Goal: Task Accomplishment & Management: Manage account settings

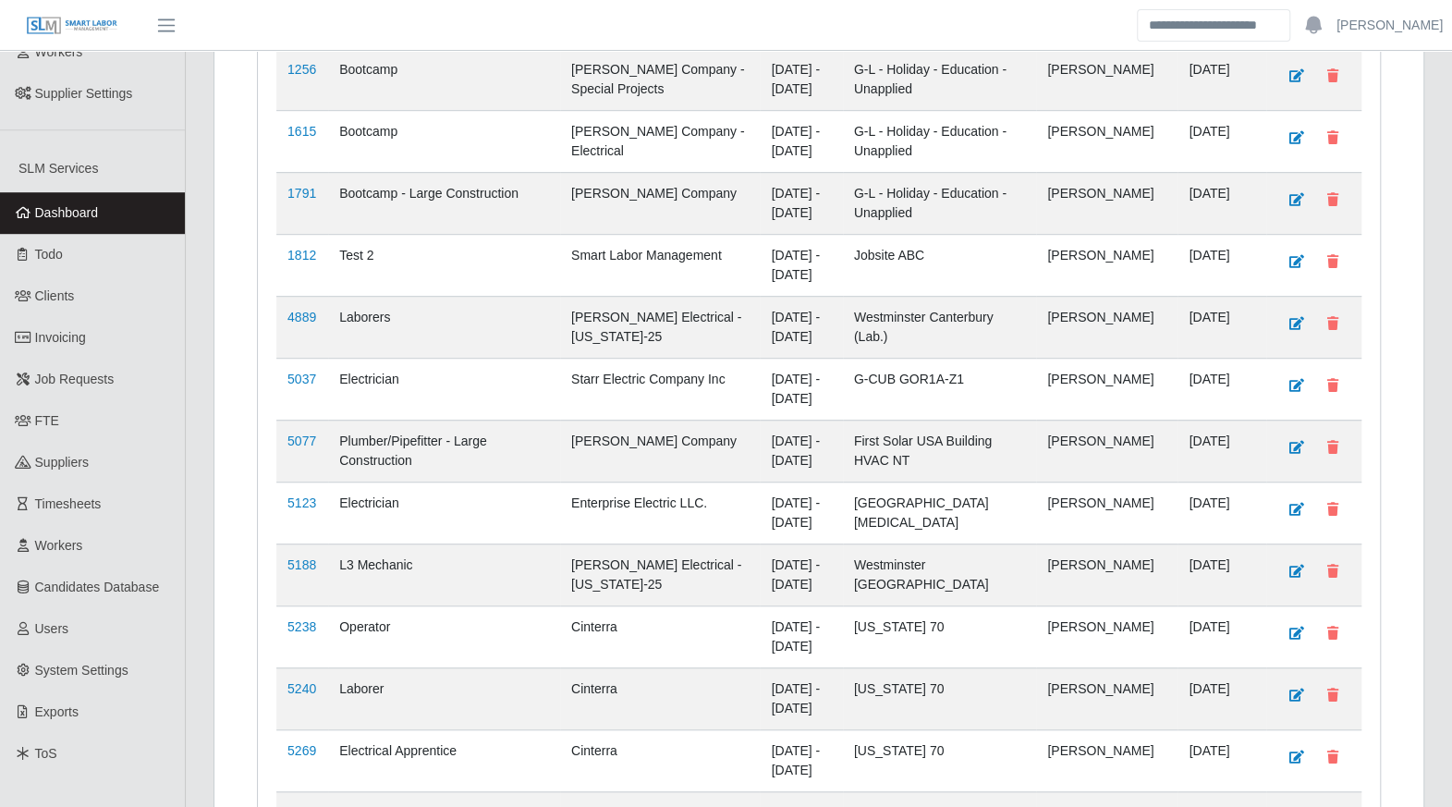
scroll to position [602, 0]
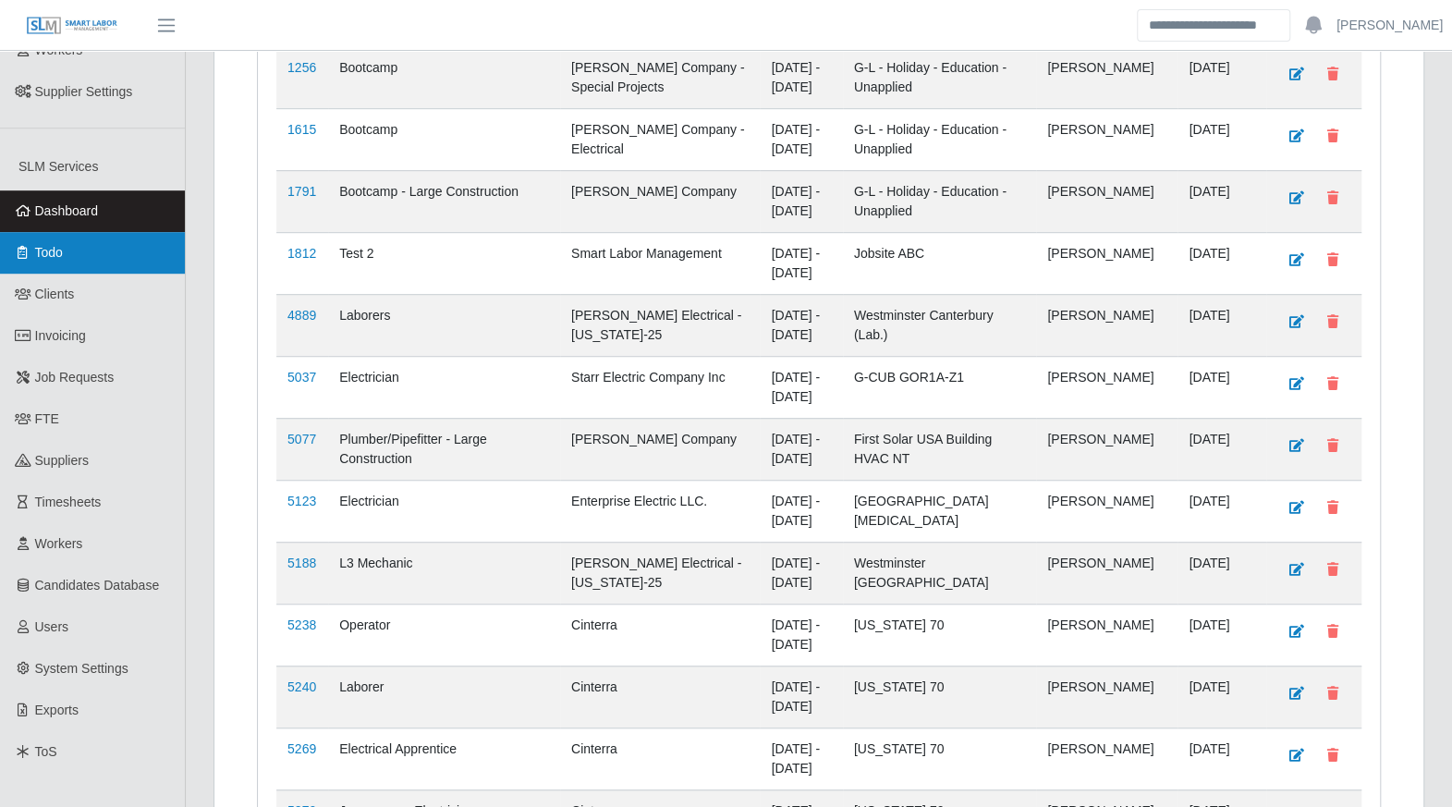
click at [63, 247] on link "Todo" at bounding box center [92, 253] width 185 height 42
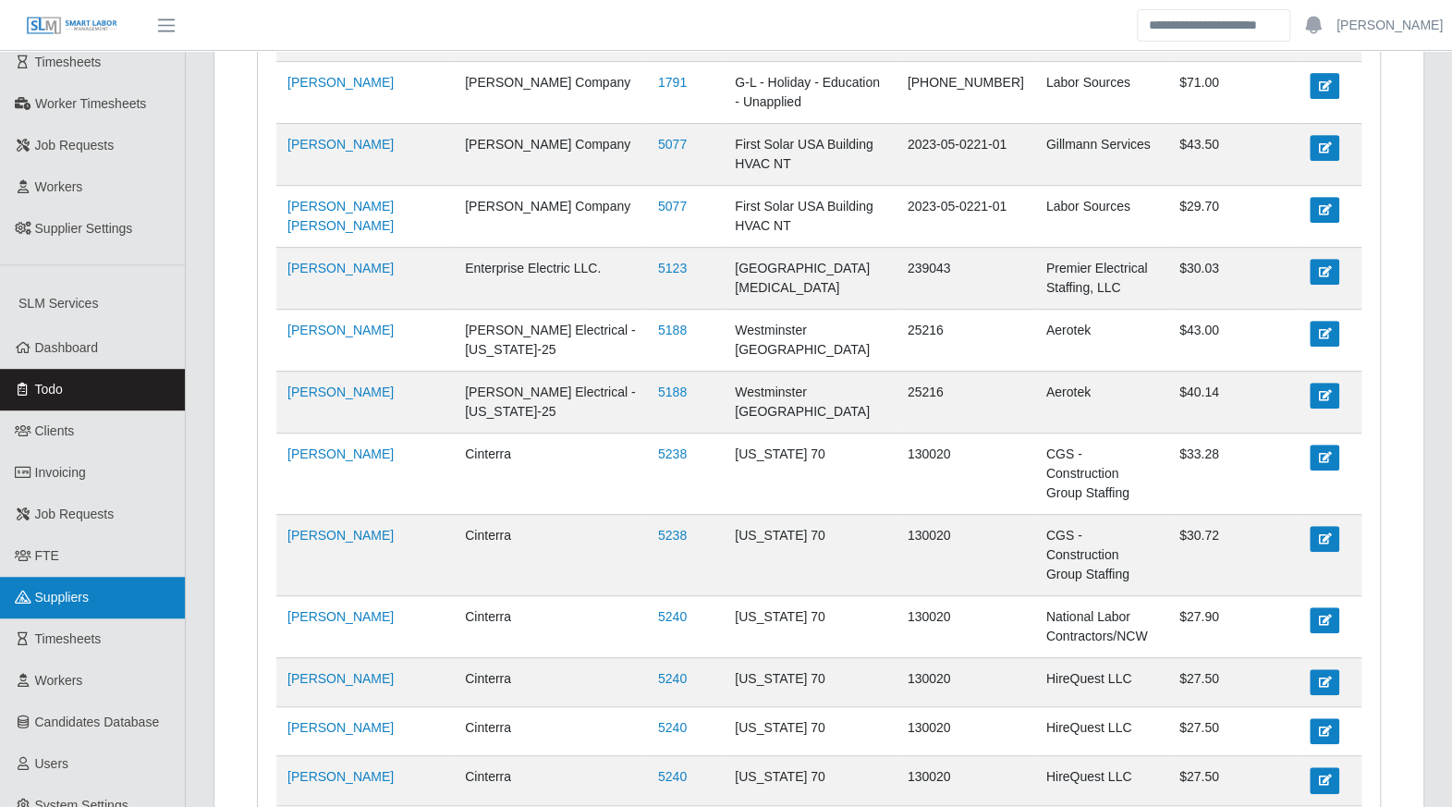
scroll to position [500, 0]
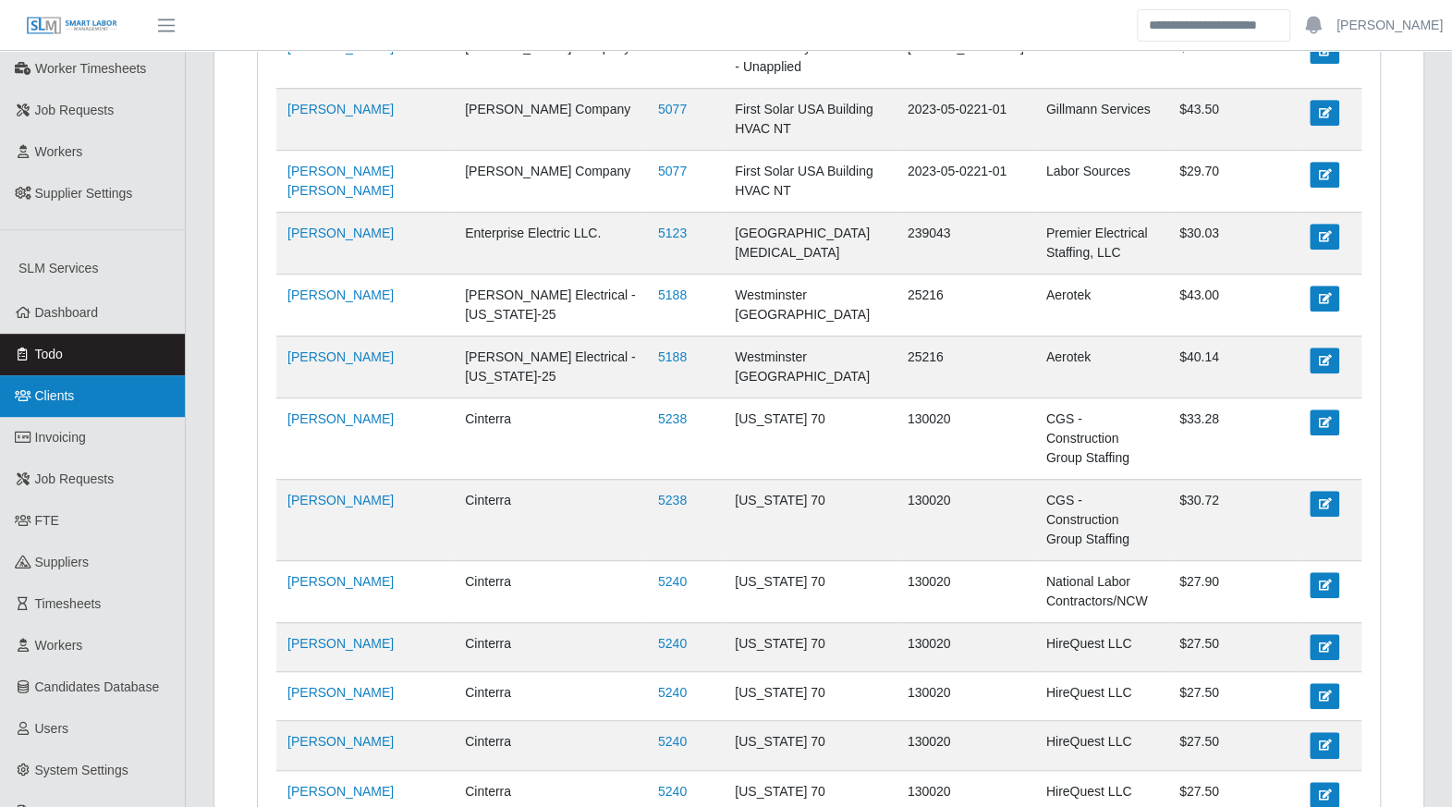
click at [61, 375] on link "Clients" at bounding box center [92, 396] width 185 height 42
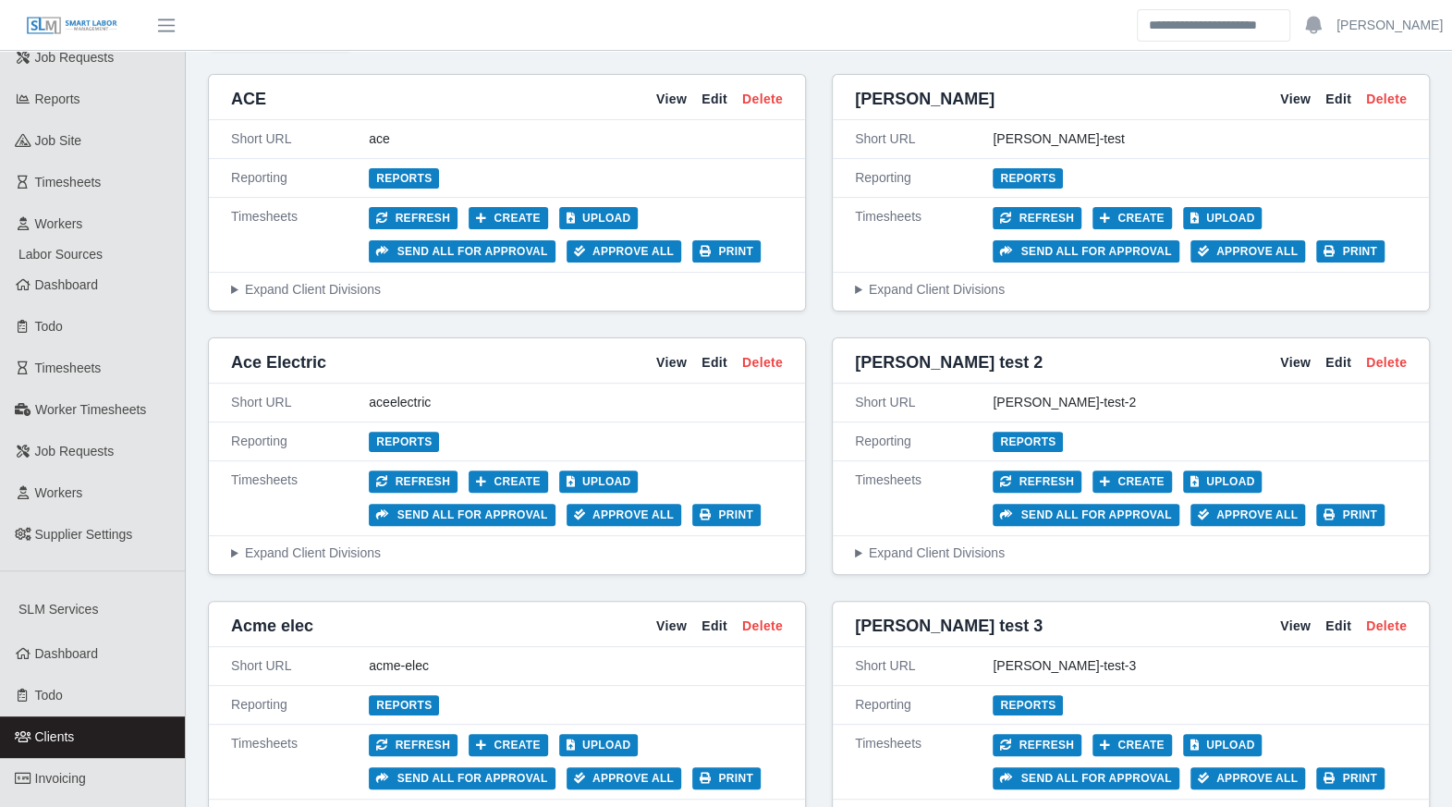
scroll to position [198, 0]
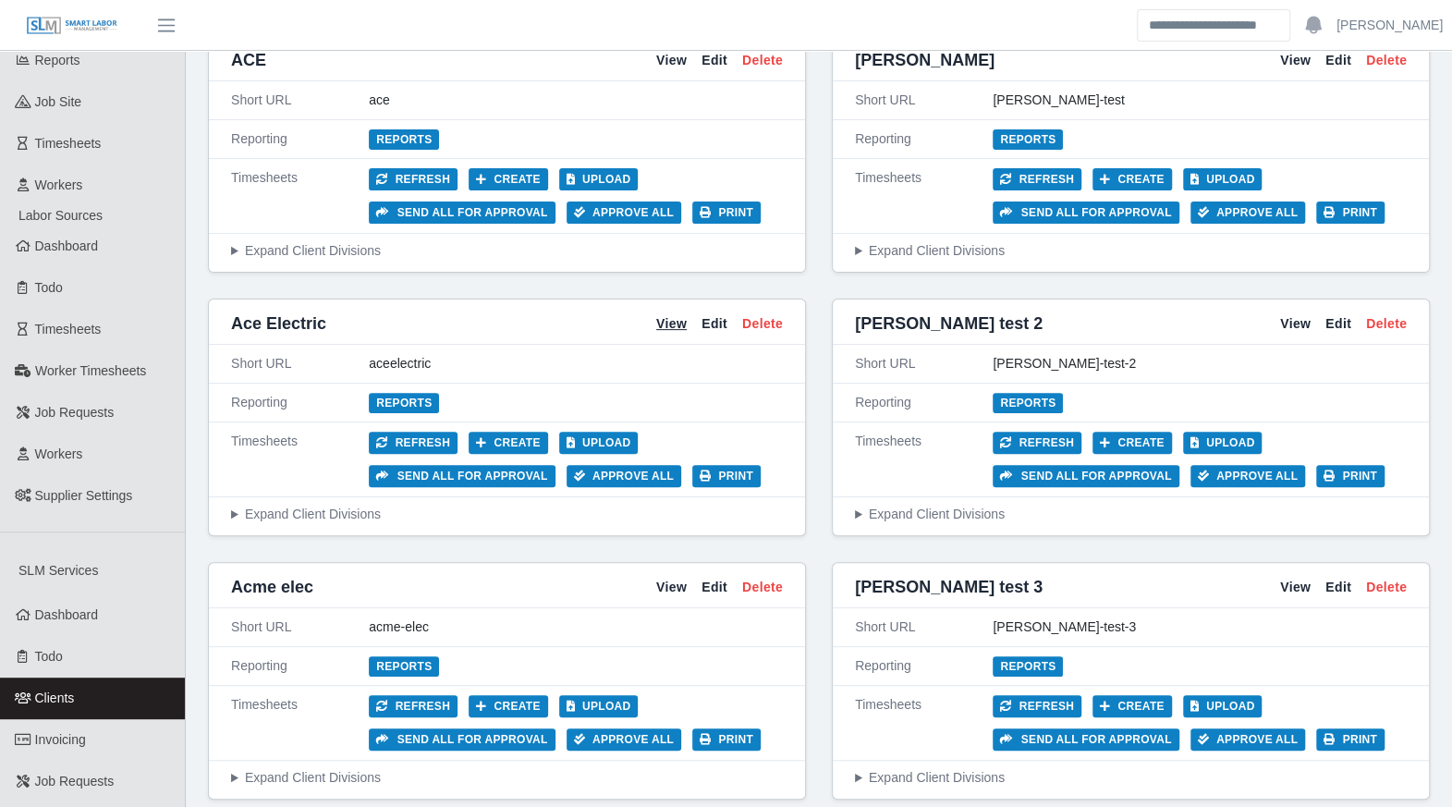
click at [674, 325] on link "View" at bounding box center [671, 323] width 31 height 19
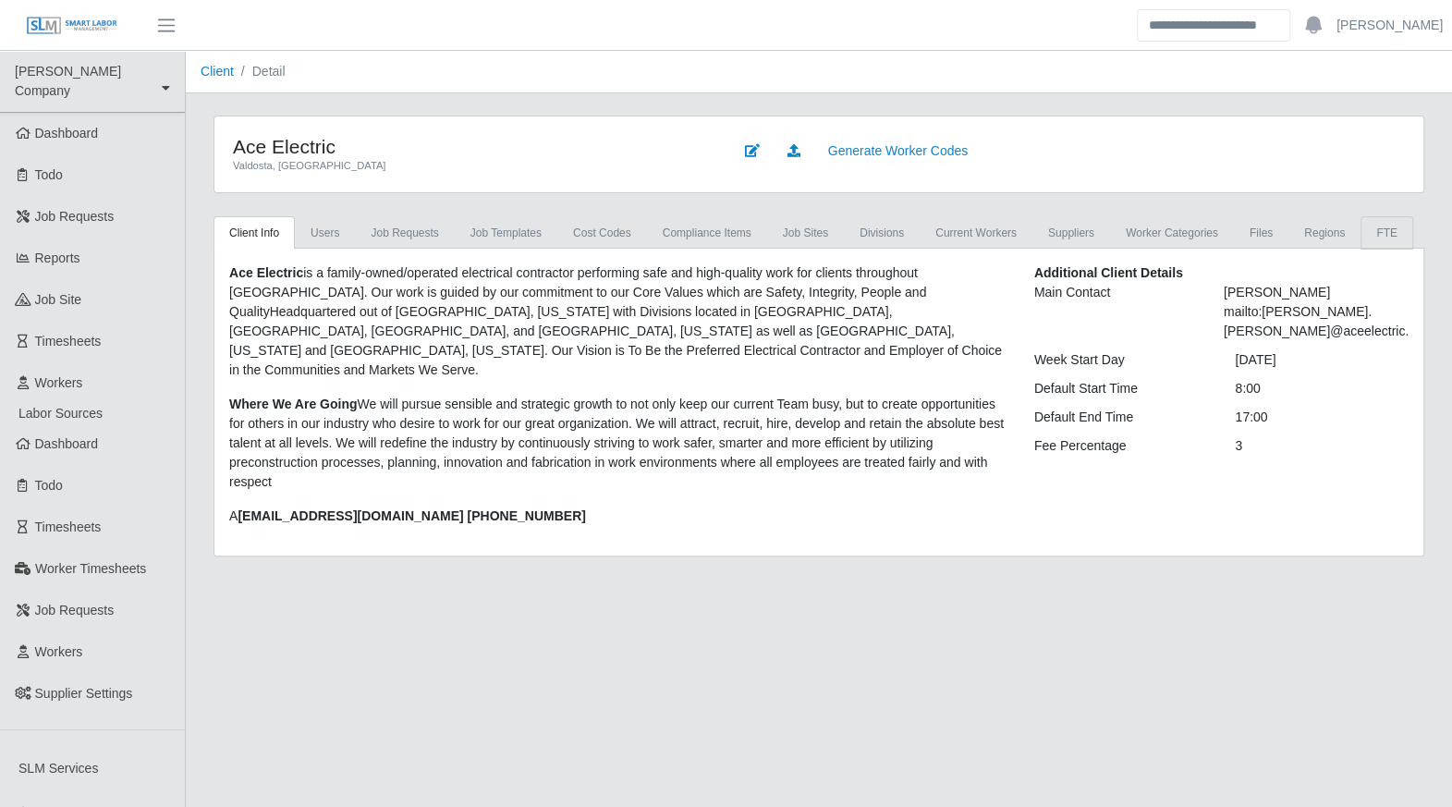
click at [1361, 238] on link "FTE" at bounding box center [1387, 232] width 53 height 33
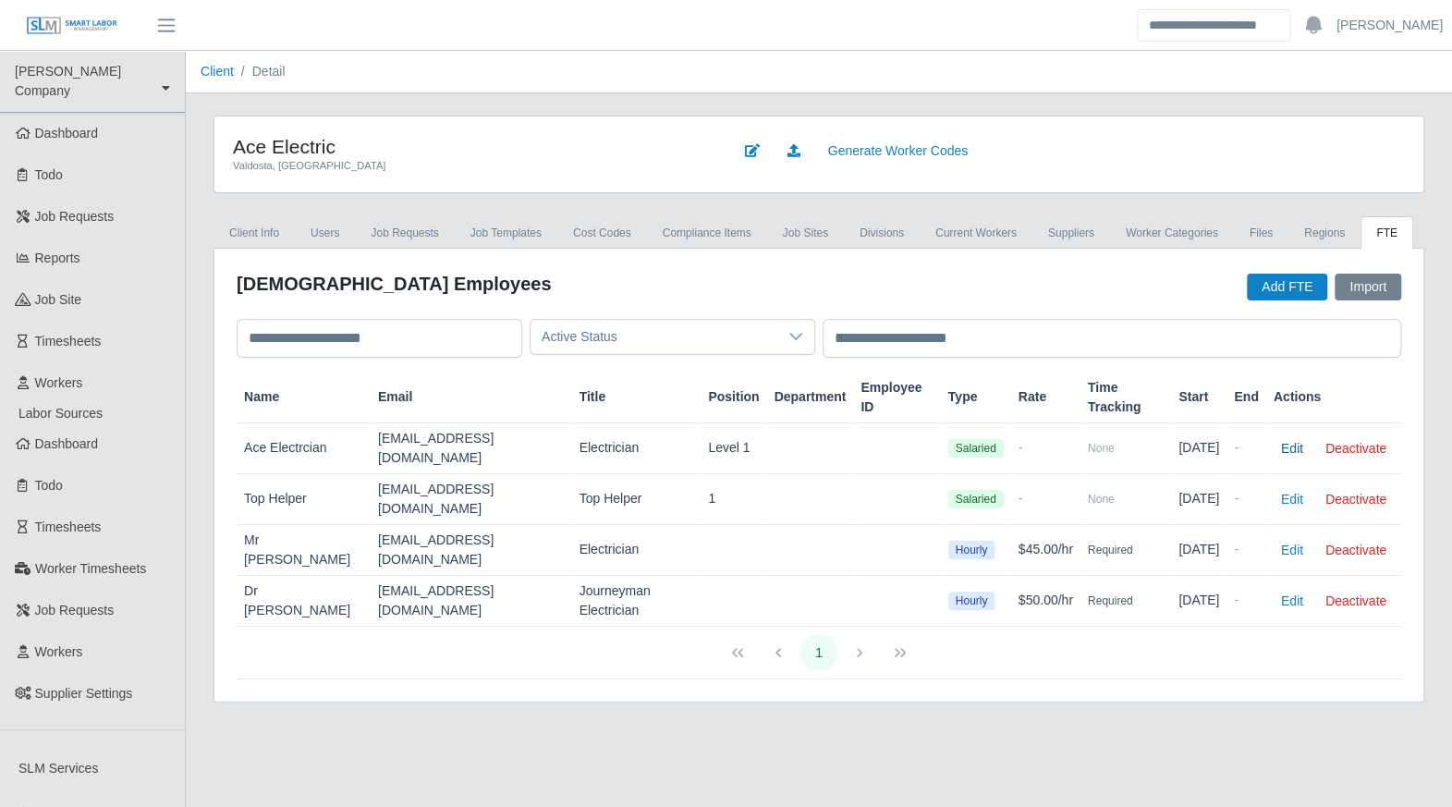
click at [1289, 435] on button "Edit" at bounding box center [1292, 448] width 37 height 26
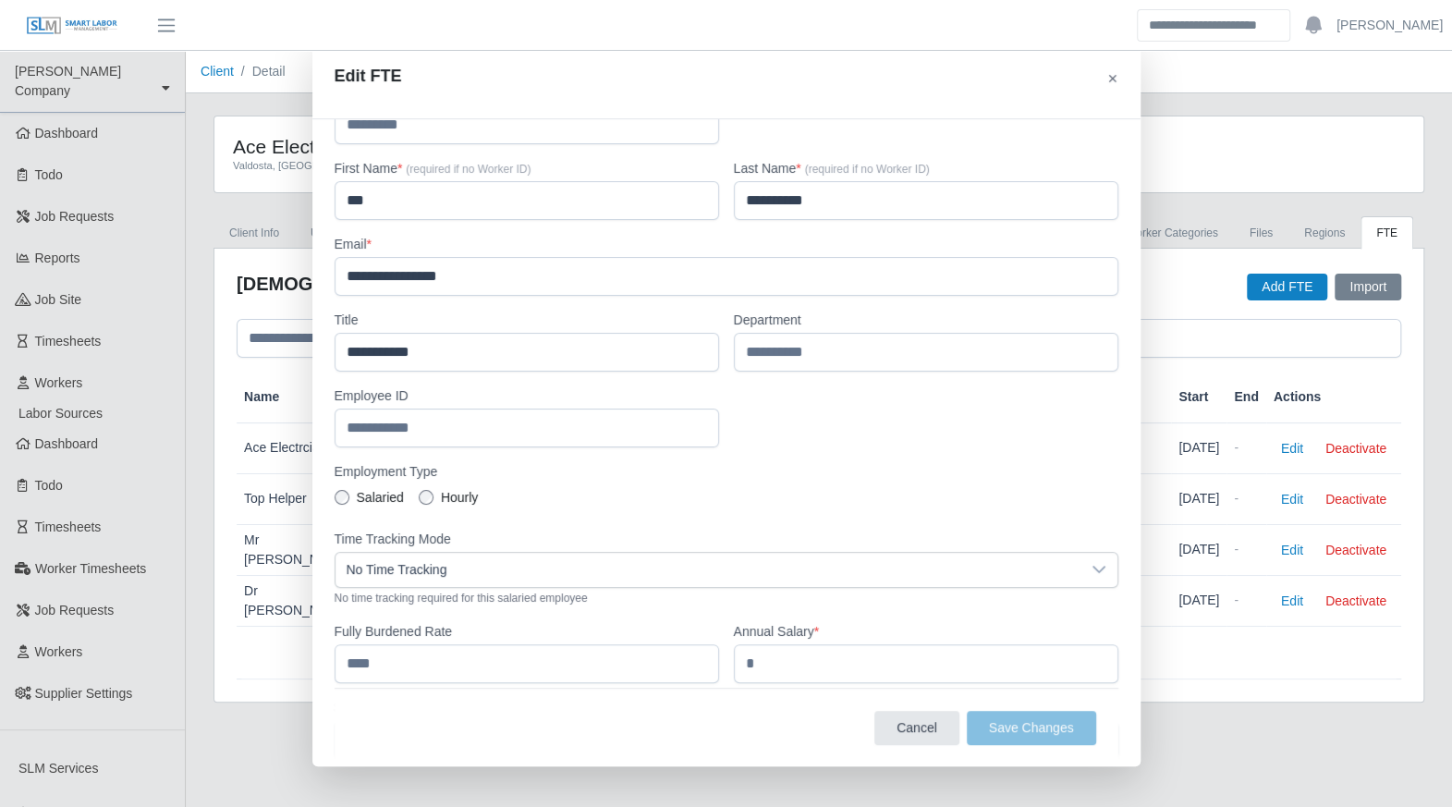
scroll to position [61, 0]
click at [419, 497] on label "Hourly" at bounding box center [448, 494] width 59 height 19
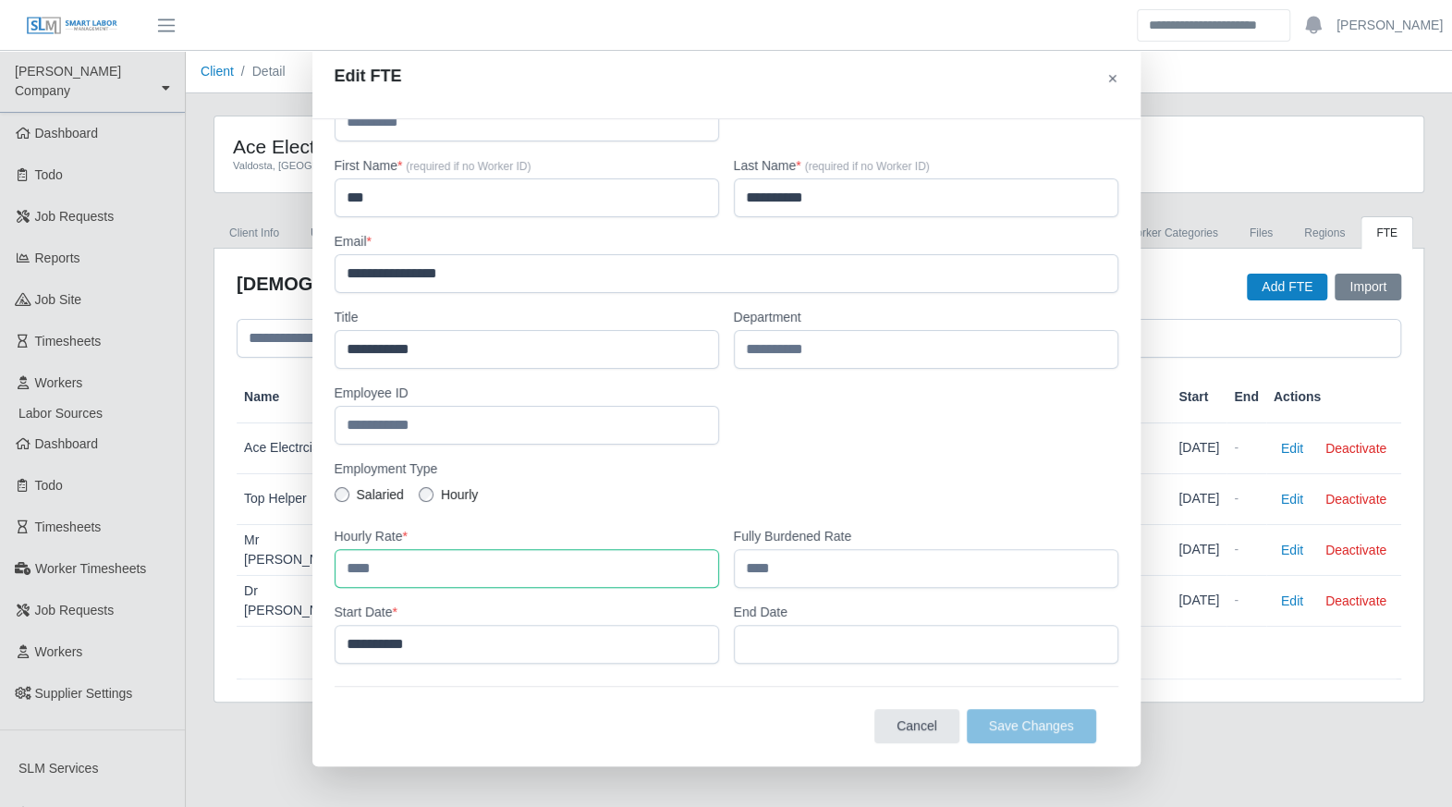
click at [351, 560] on input "number" at bounding box center [527, 568] width 385 height 39
type input "*****"
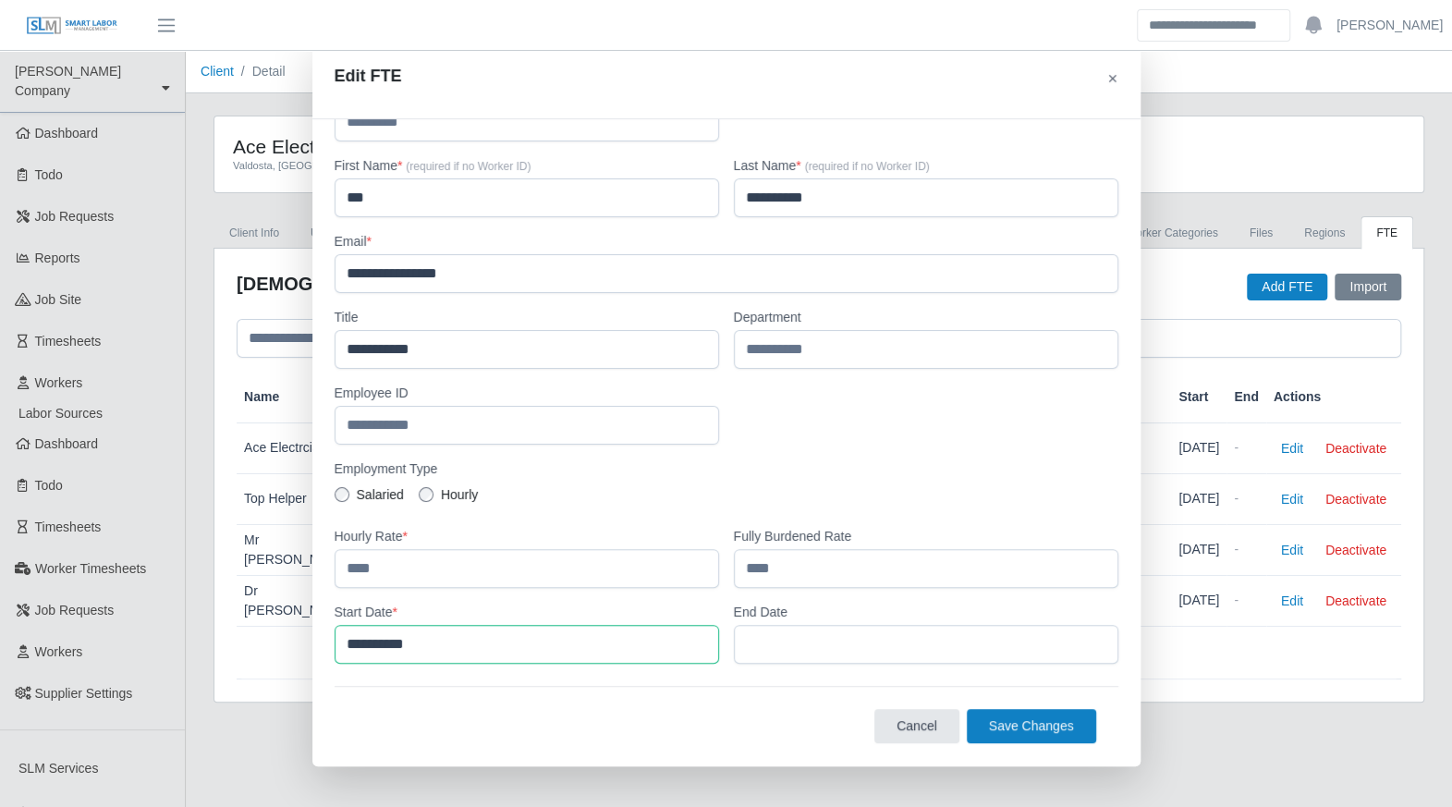
click at [479, 654] on input "**********" at bounding box center [527, 644] width 385 height 39
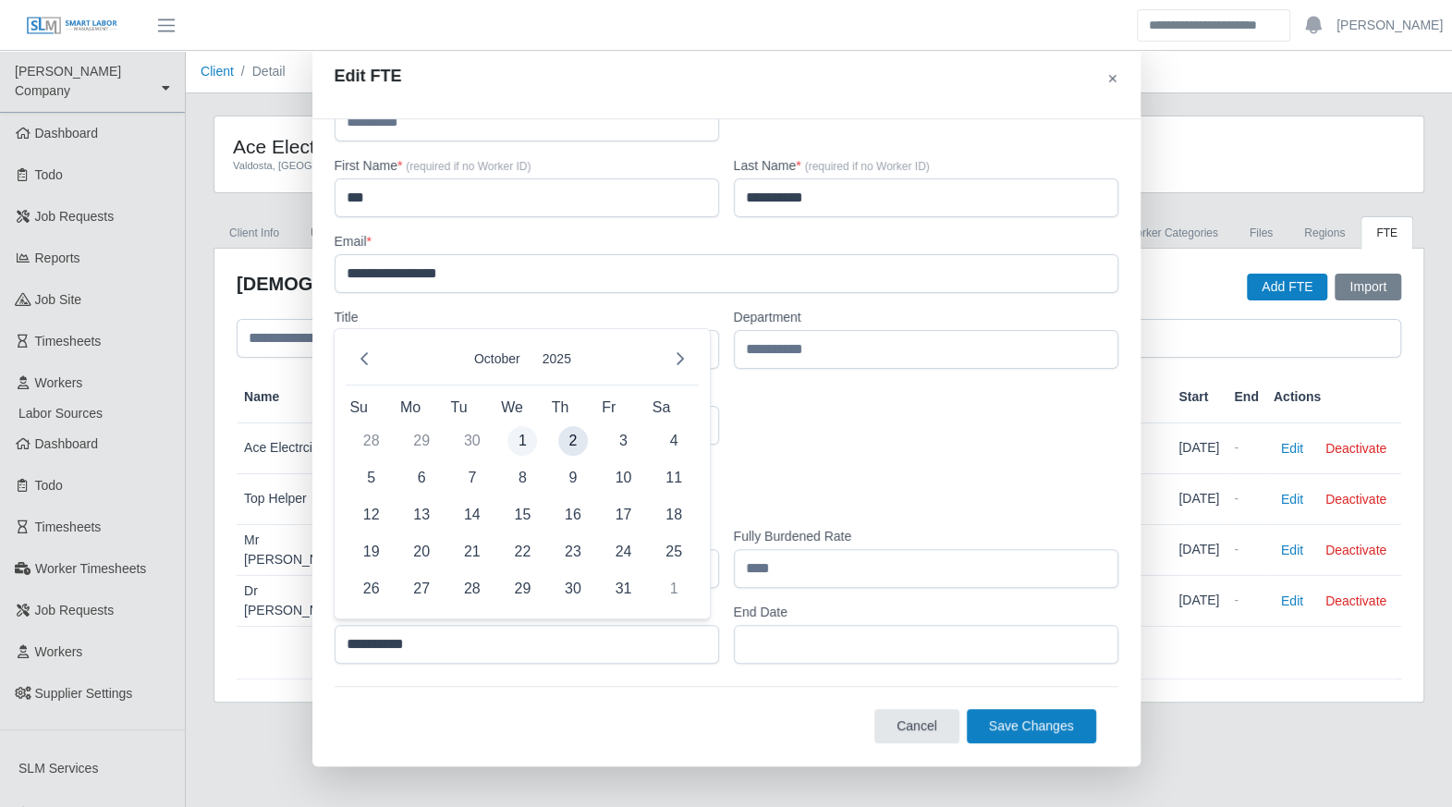
click at [521, 437] on span "1" at bounding box center [522, 441] width 30 height 30
type input "**********"
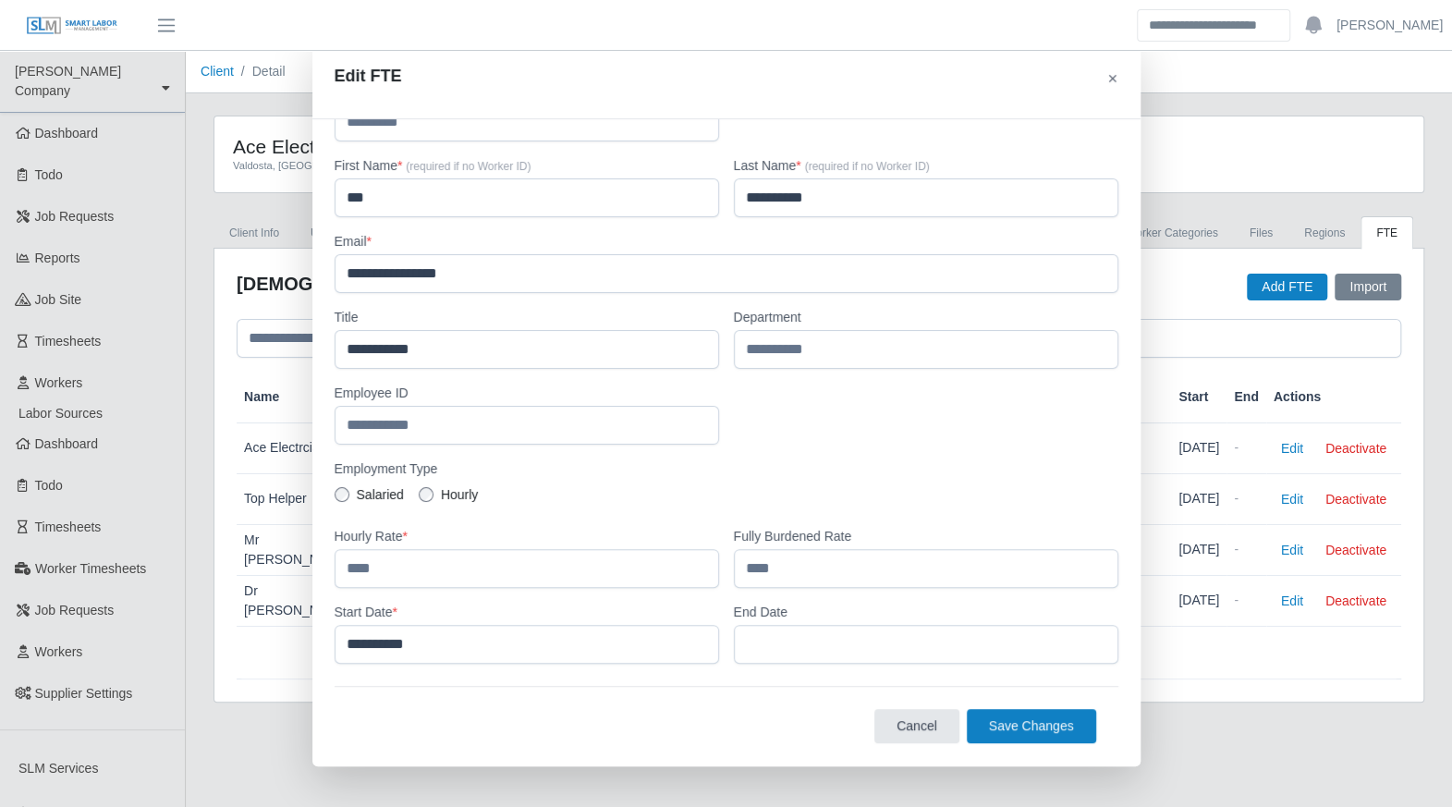
click at [1001, 720] on span "Save Changes" at bounding box center [1031, 725] width 85 height 15
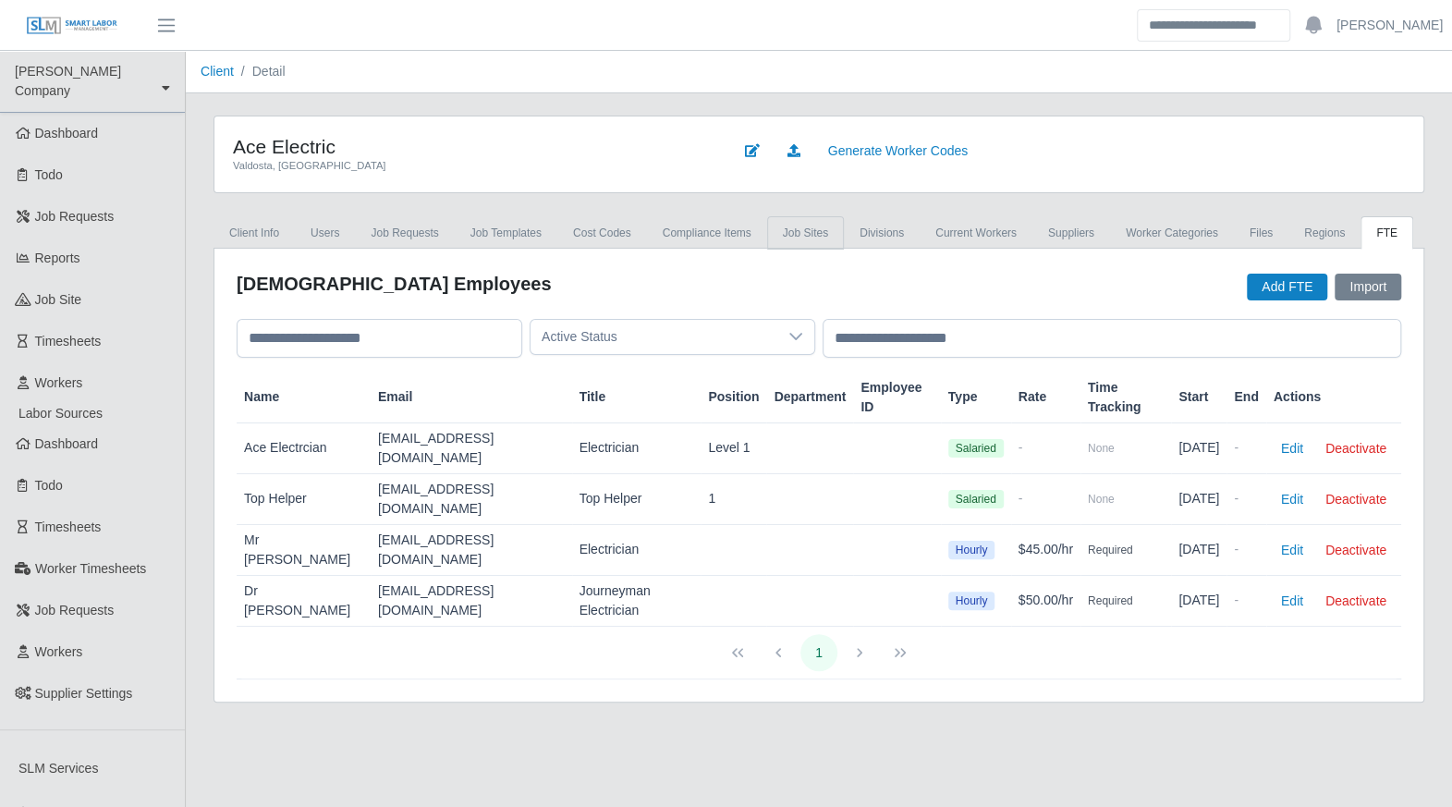
click at [802, 238] on link "job sites" at bounding box center [805, 232] width 77 height 33
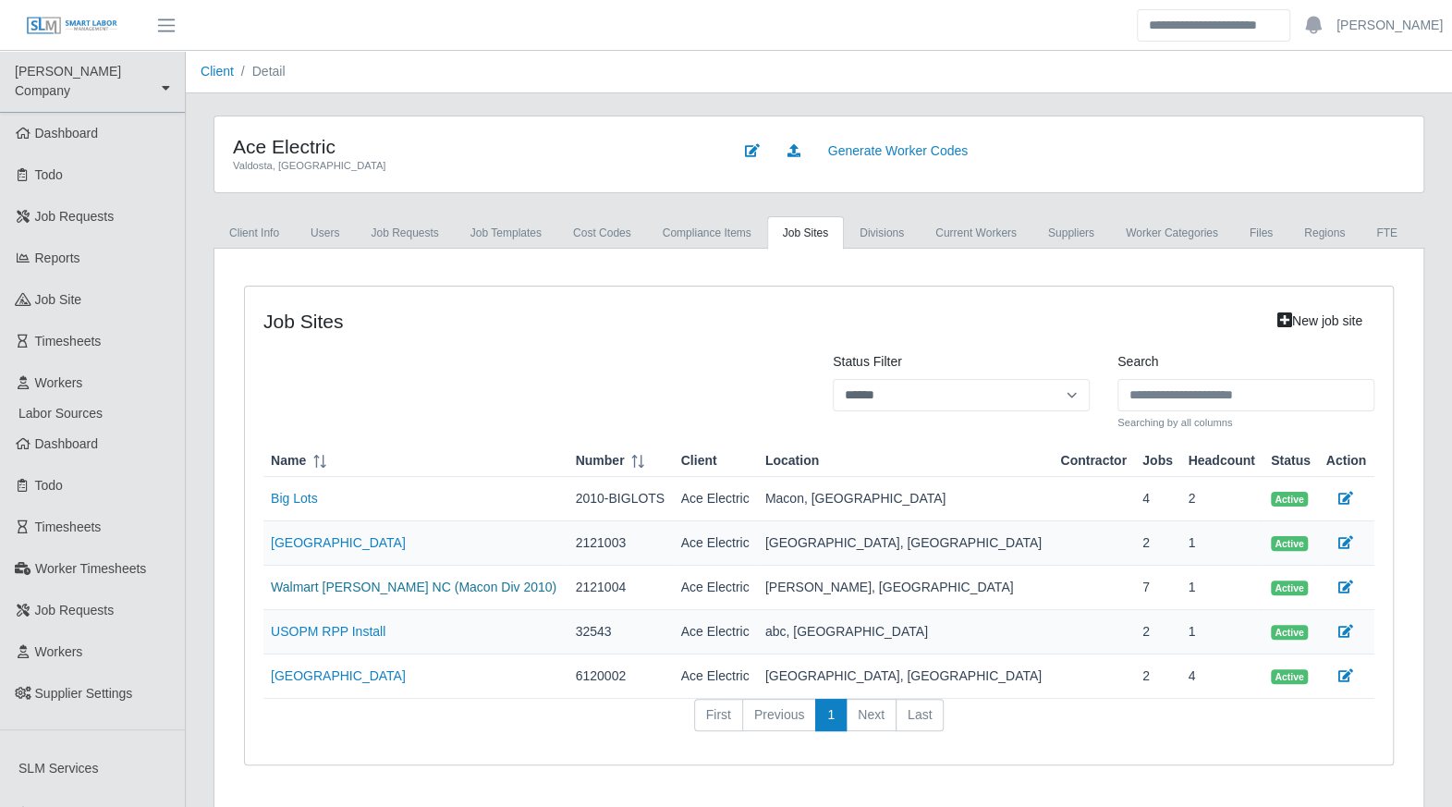
click at [351, 583] on link "Walmart [PERSON_NAME] NC (Macon Div 2010)" at bounding box center [414, 587] width 286 height 15
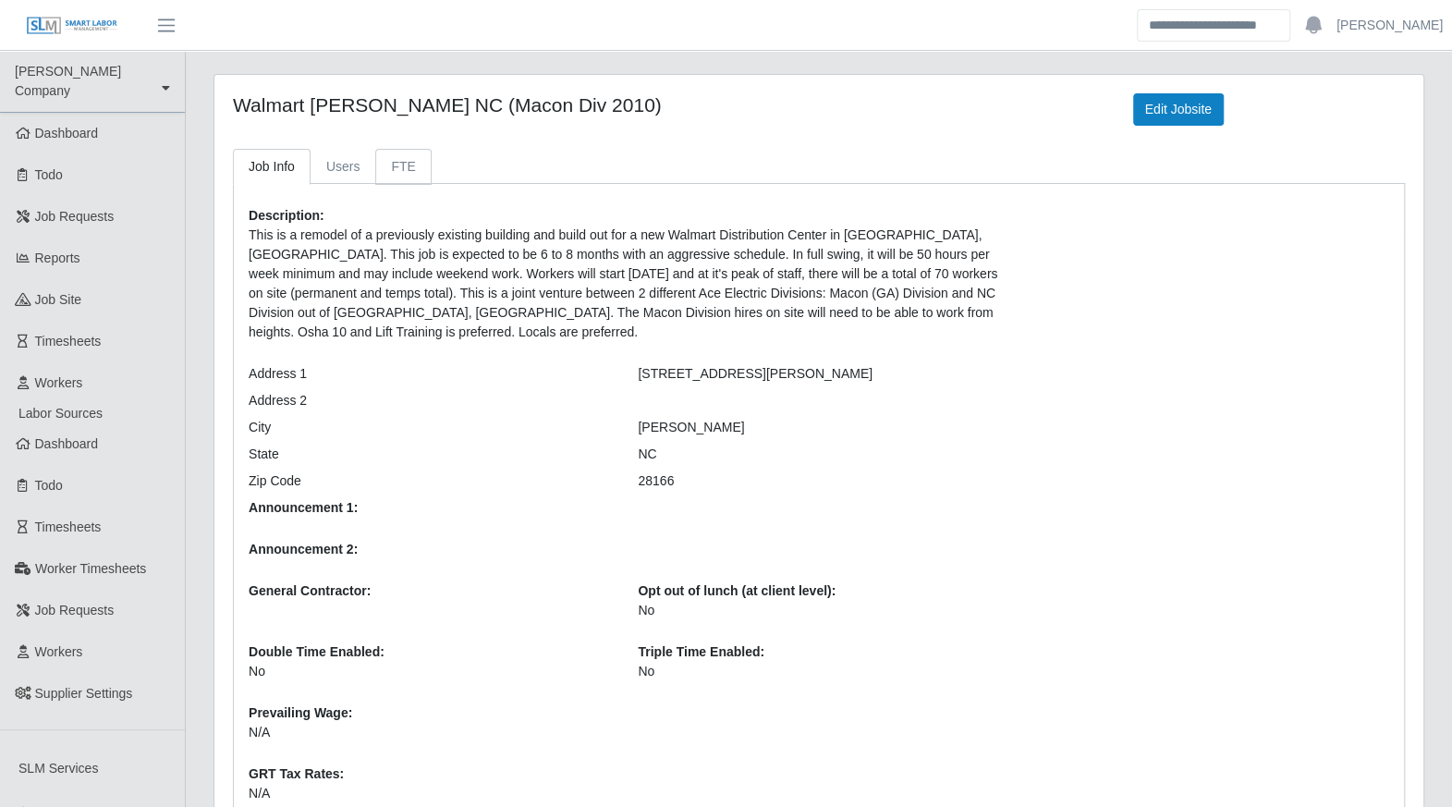
click at [382, 173] on link "FTE" at bounding box center [402, 167] width 55 height 36
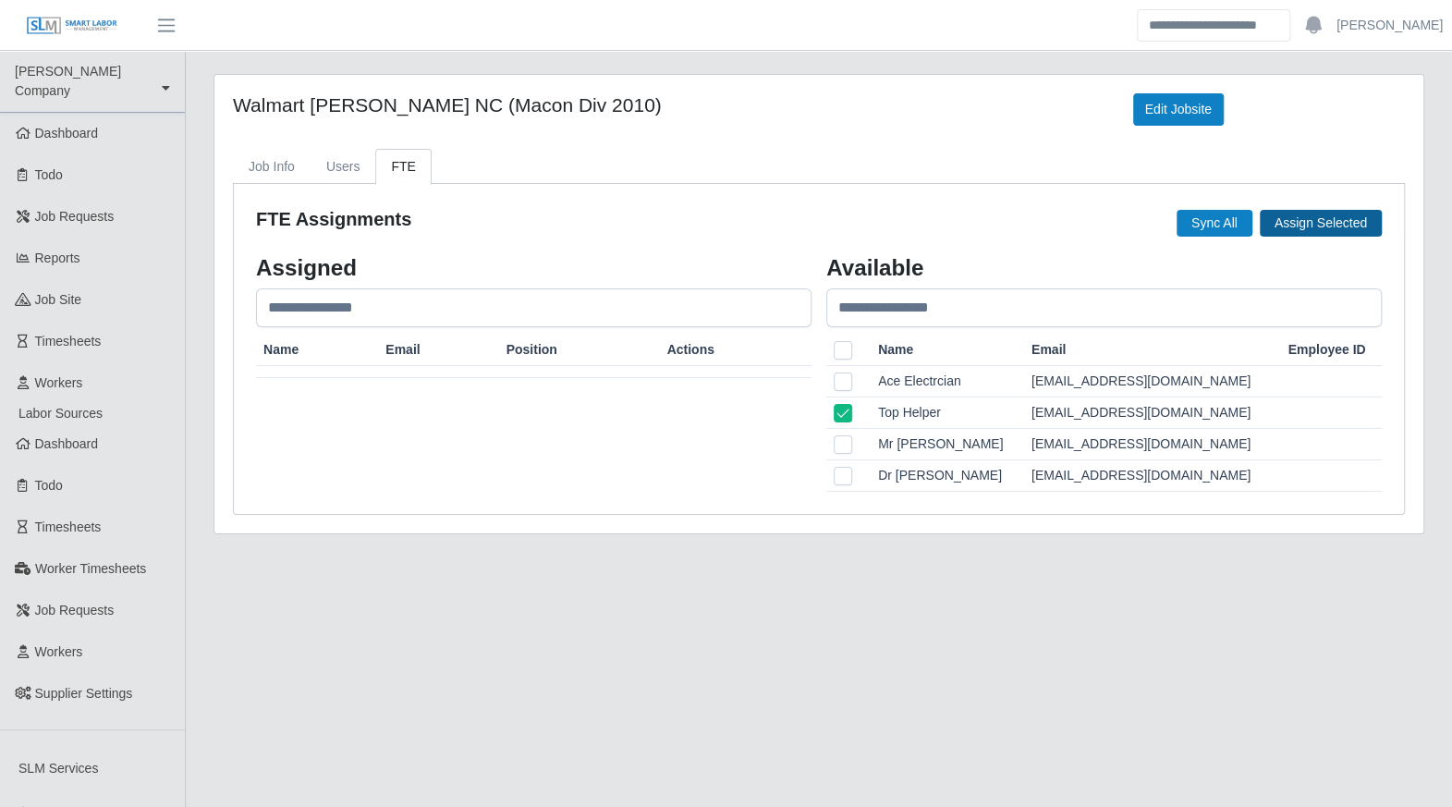
click at [1313, 223] on button "Assign Selected" at bounding box center [1321, 223] width 122 height 27
